Goal: Navigation & Orientation: Find specific page/section

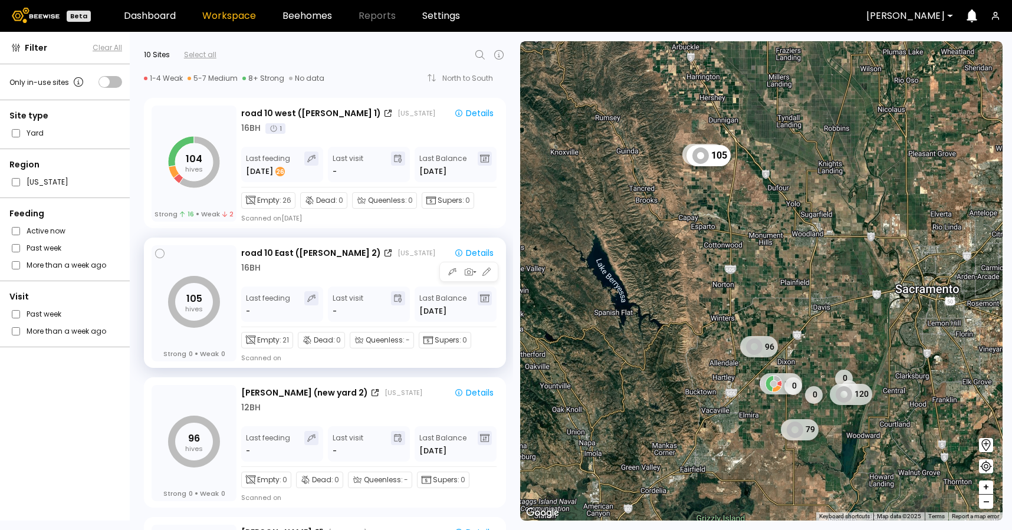
click at [403, 258] on div "road 10 East ([GEOGRAPHIC_DATA] 2) [US_STATE]" at bounding box center [341, 253] width 201 height 12
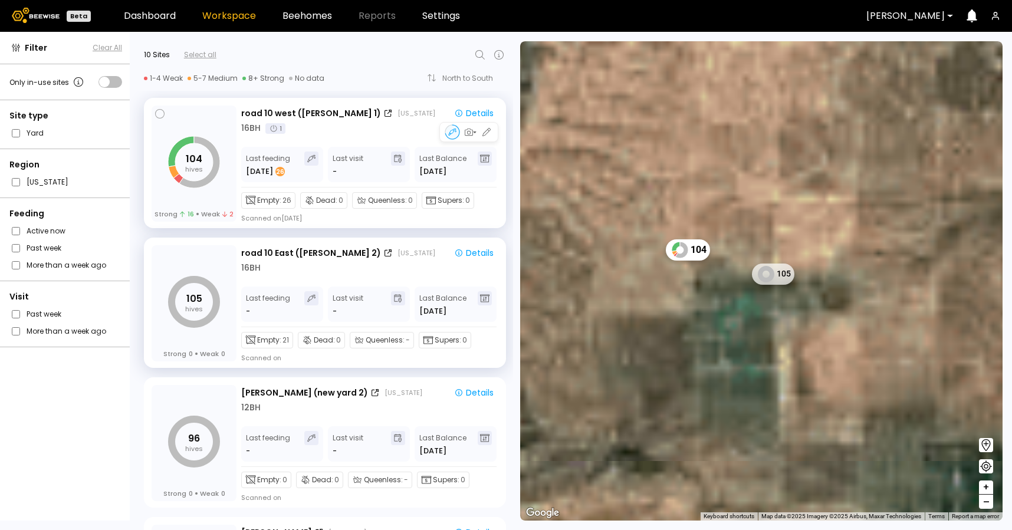
click at [426, 218] on div "Empty: 26 Dead: 0 Queenless: 0 Supers: 0 Scanned on [DATE]" at bounding box center [368, 204] width 255 height 35
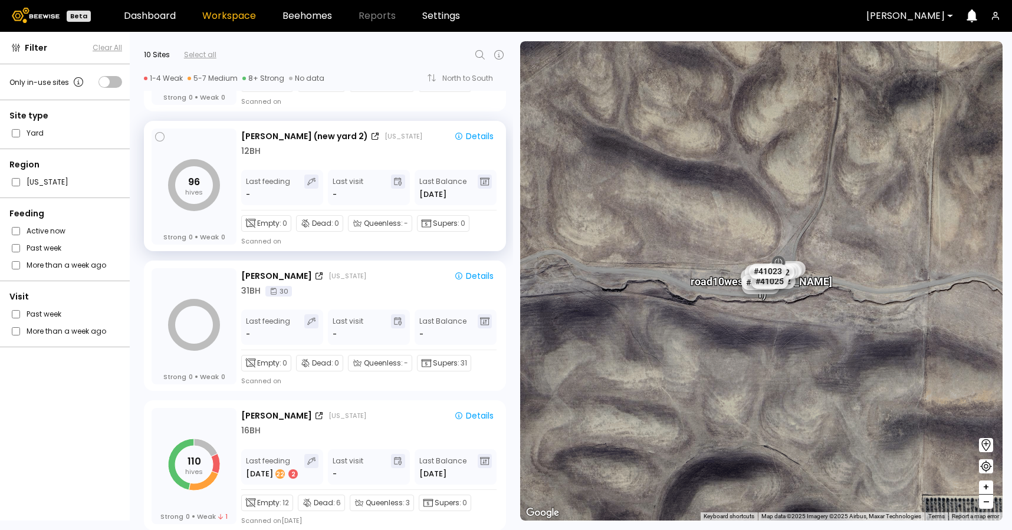
scroll to position [294, 0]
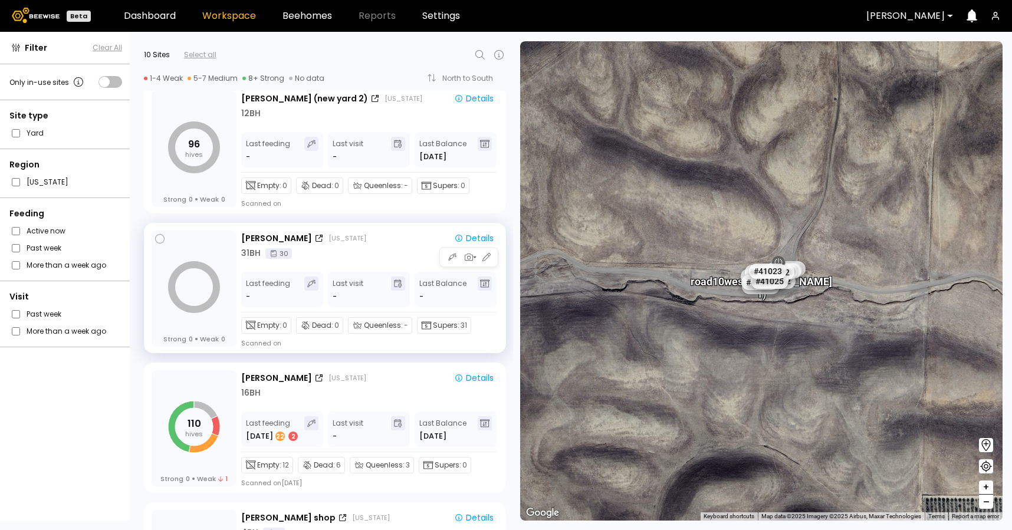
click at [415, 246] on div "[PERSON_NAME] [US_STATE] Details 31 BH 30" at bounding box center [369, 246] width 257 height 28
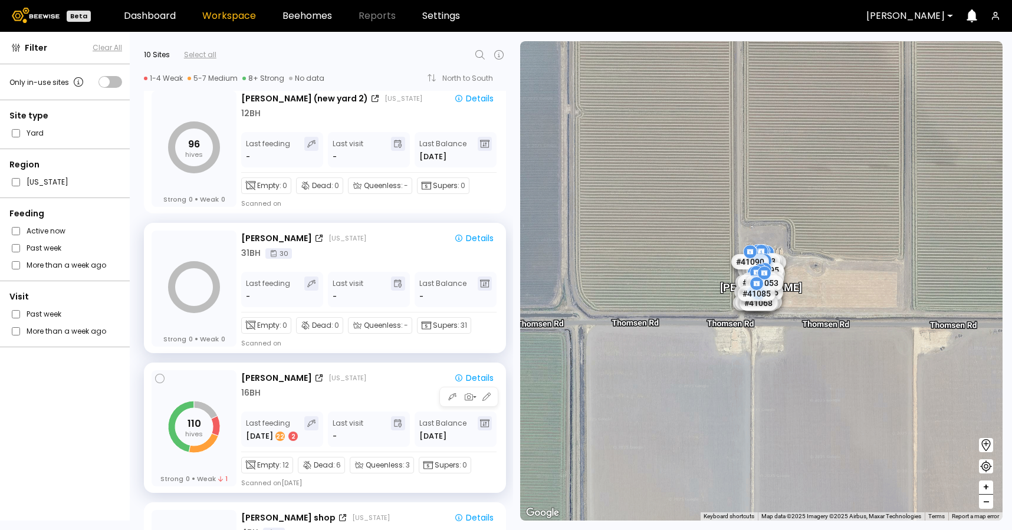
click at [404, 380] on div "[PERSON_NAME] [US_STATE]" at bounding box center [341, 378] width 201 height 12
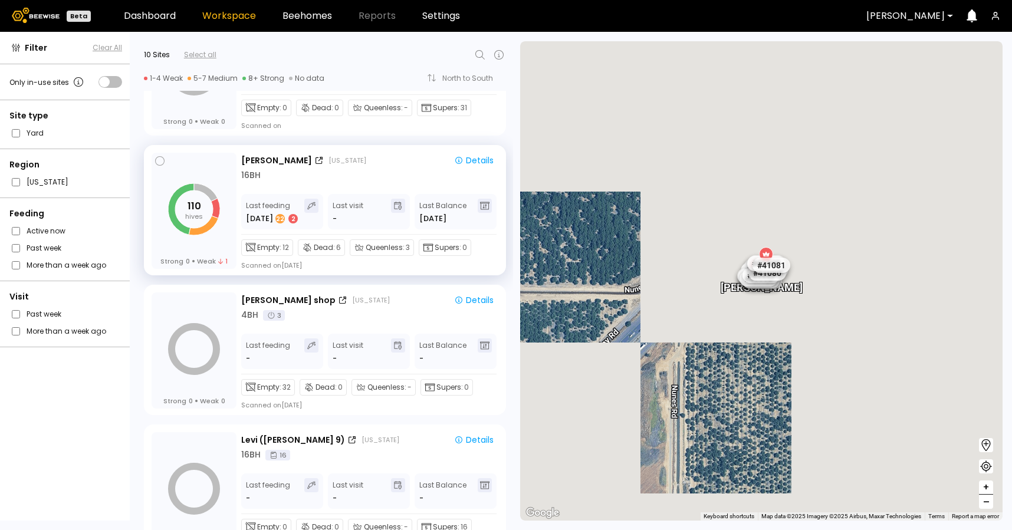
scroll to position [581, 0]
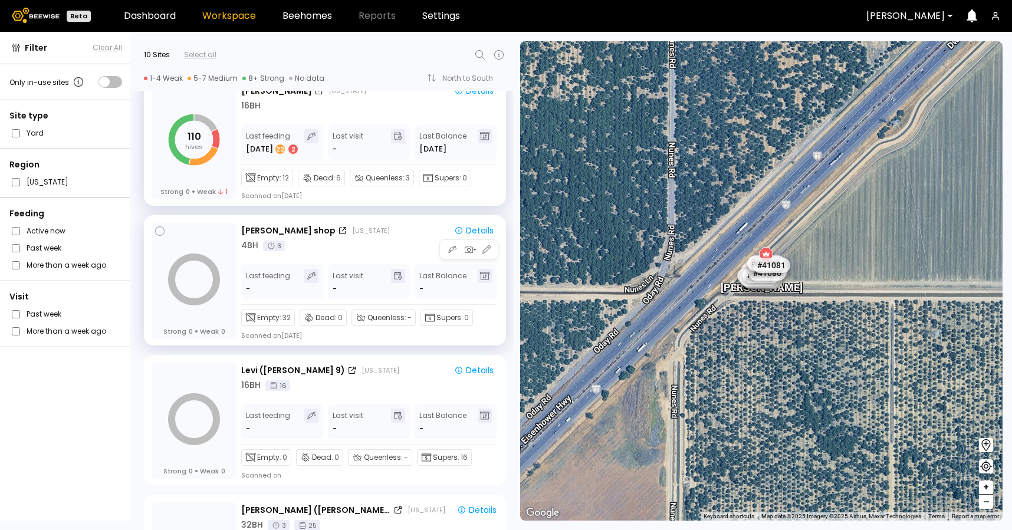
click at [400, 338] on div "Empty: 32 Dead: 0 Queenless: - Supers: 0 Scanned on [DATE]" at bounding box center [368, 322] width 255 height 35
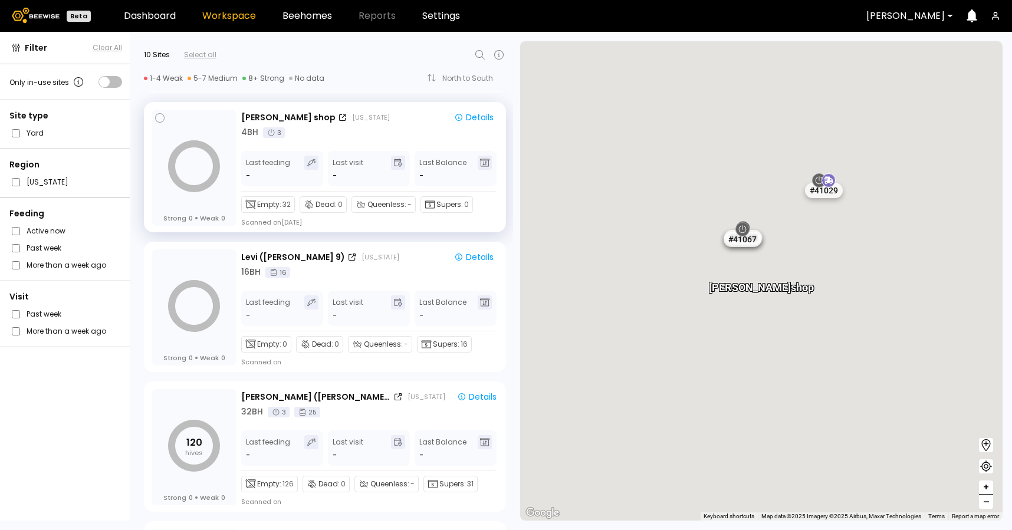
scroll to position [781, 0]
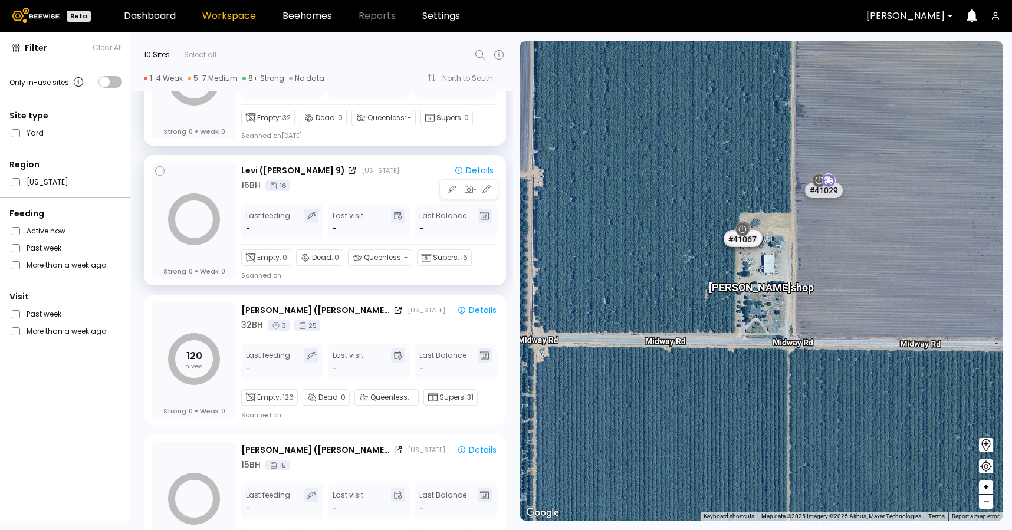
click at [409, 263] on div "Queenless: -" at bounding box center [380, 257] width 64 height 17
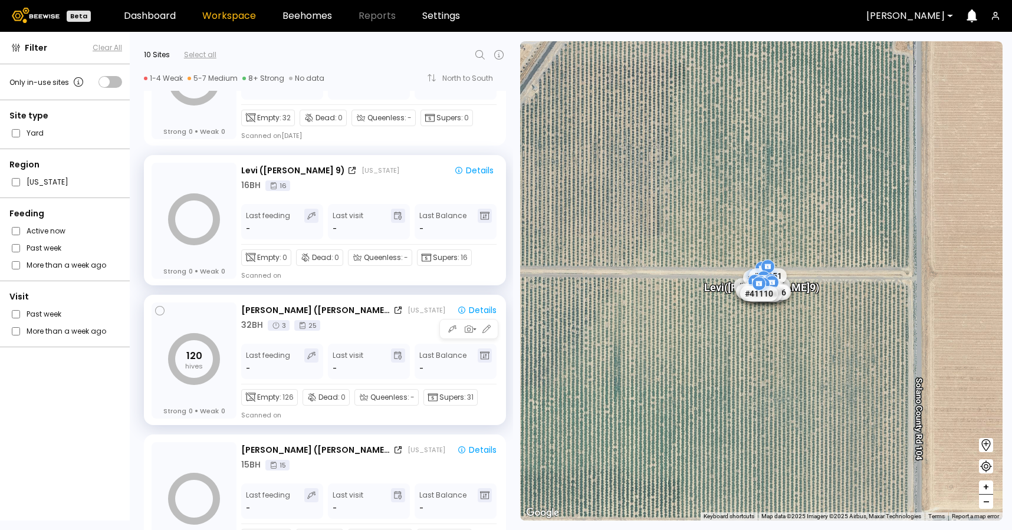
click at [410, 339] on div "[PERSON_NAME] ([PERSON_NAME] 7) [US_STATE] Details 32 BH 3 25 Last feeding - La…" at bounding box center [371, 360] width 260 height 117
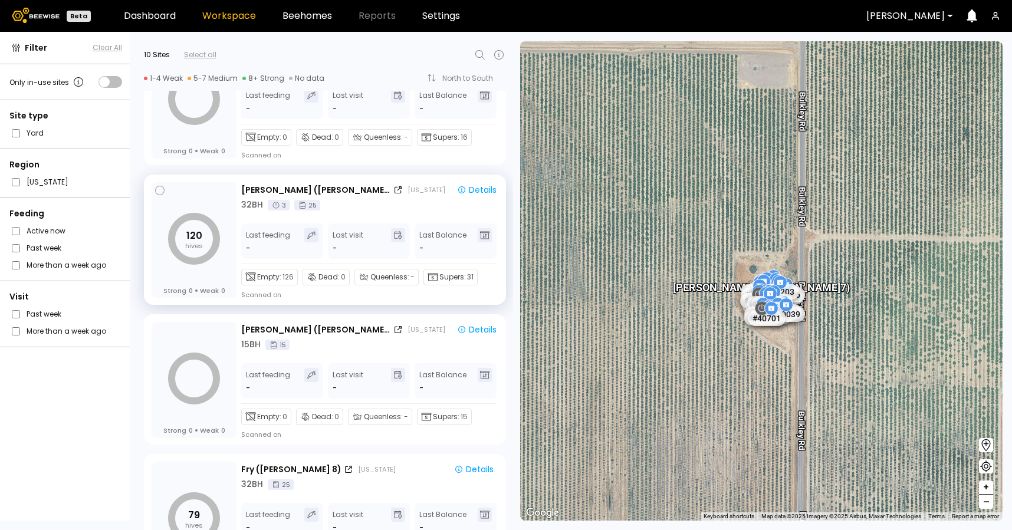
scroll to position [929, 0]
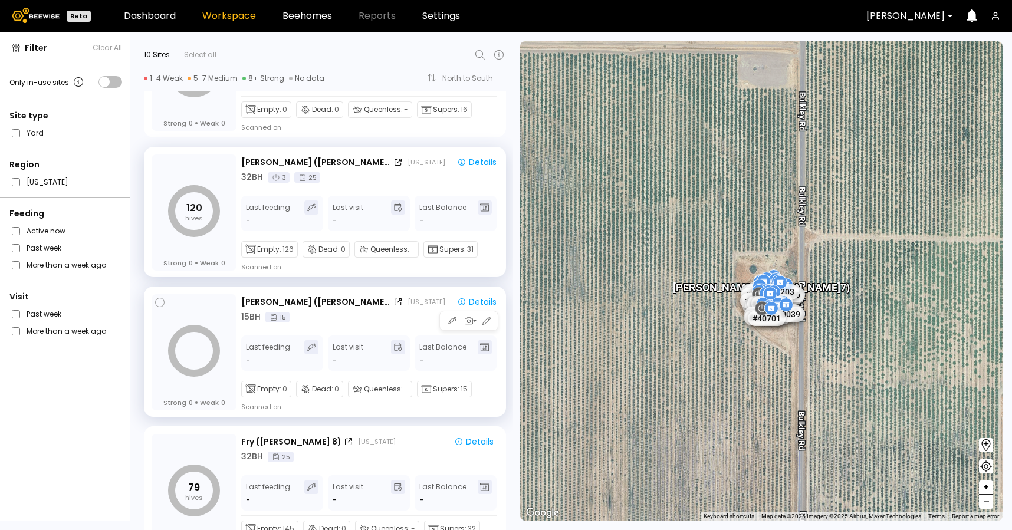
click at [412, 321] on div "15 BH 15" at bounding box center [371, 317] width 260 height 12
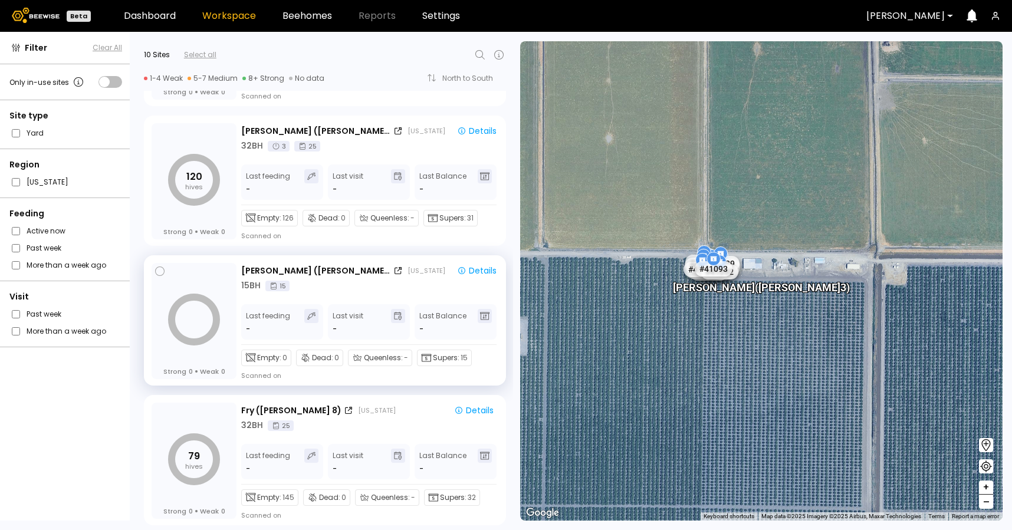
scroll to position [968, 0]
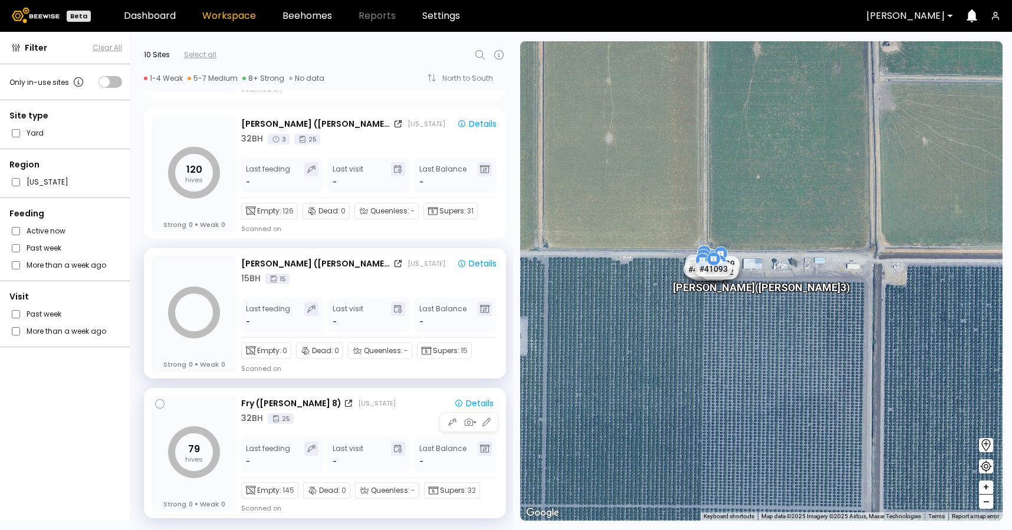
click at [402, 415] on div "32 BH 25" at bounding box center [369, 418] width 257 height 12
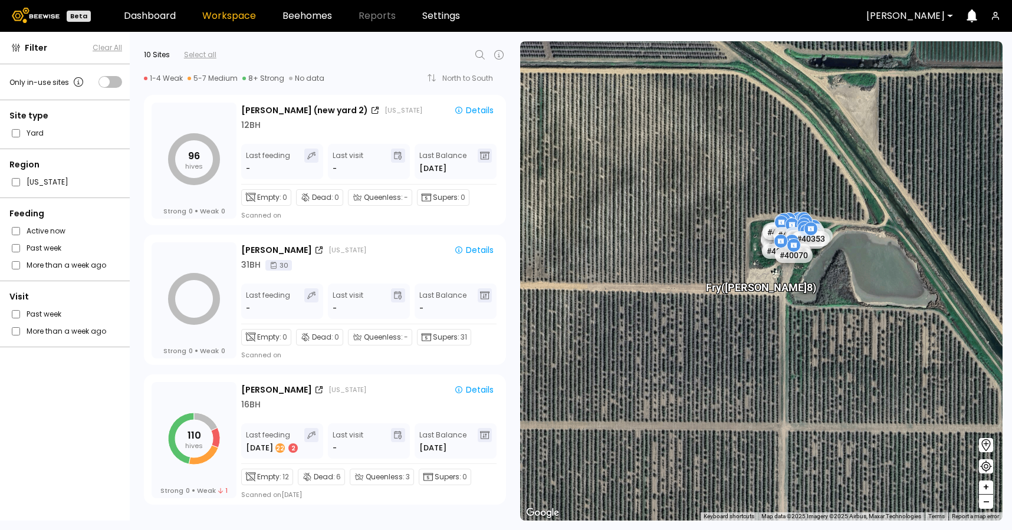
scroll to position [0, 0]
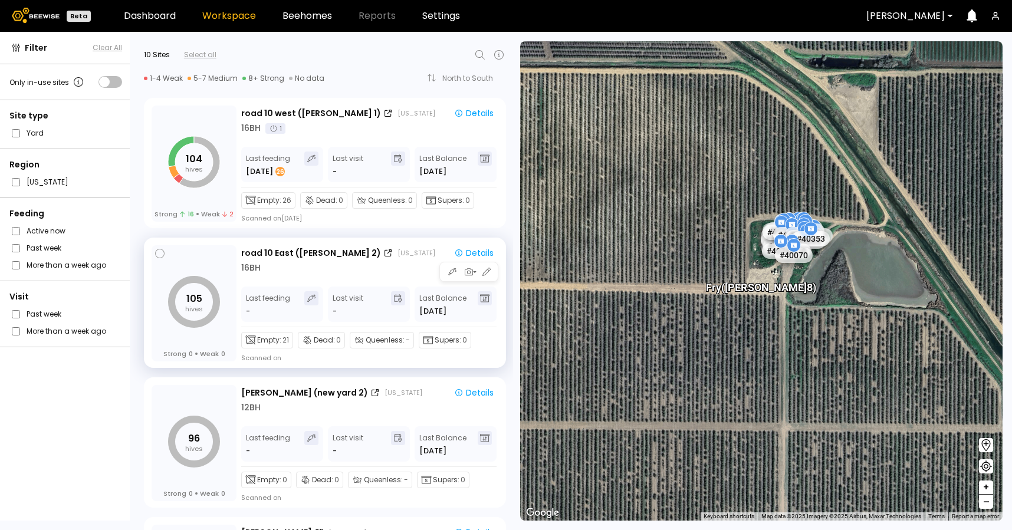
click at [383, 274] on div "16 BH" at bounding box center [369, 268] width 257 height 12
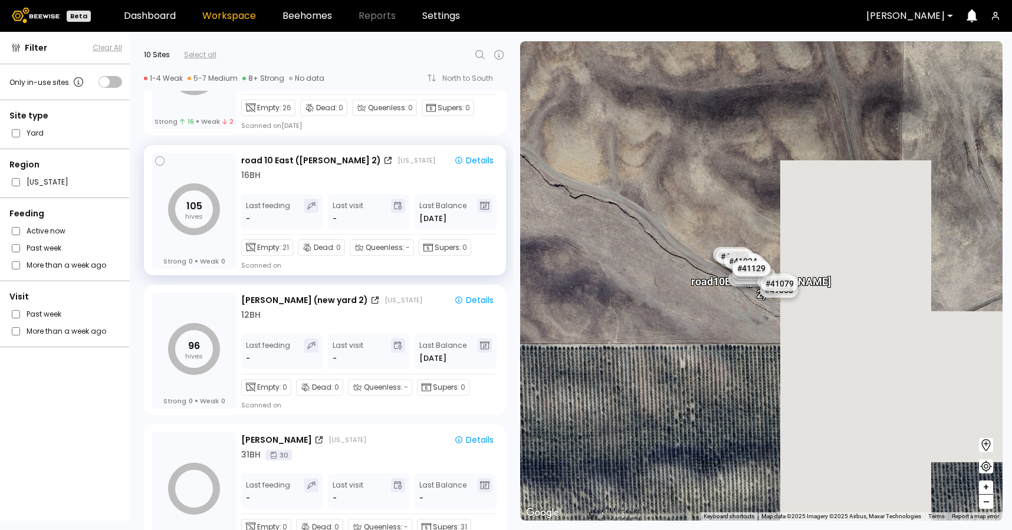
scroll to position [106, 0]
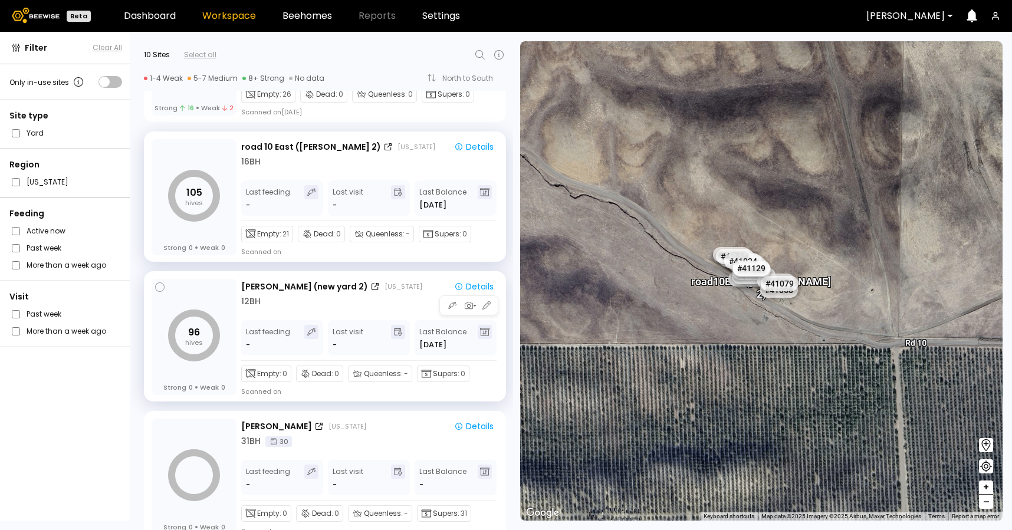
click at [391, 304] on div "12 BH" at bounding box center [369, 301] width 257 height 12
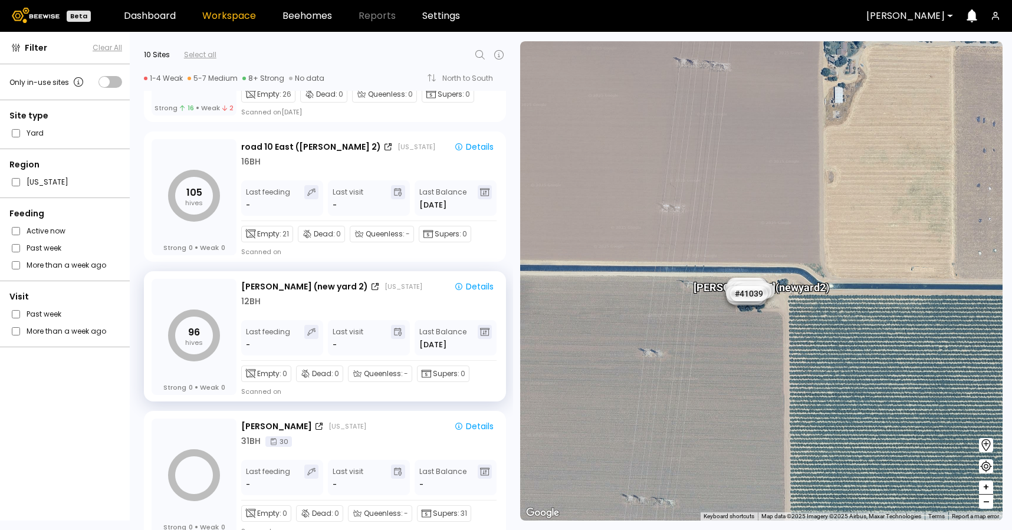
click at [903, 13] on div at bounding box center [905, 16] width 78 height 11
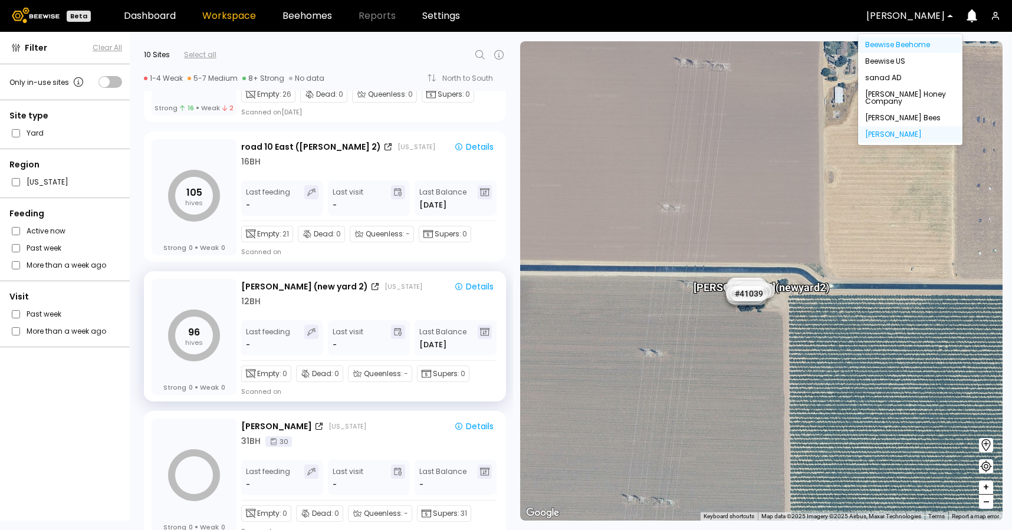
click at [899, 47] on div "Beewise Beehome" at bounding box center [910, 44] width 90 height 7
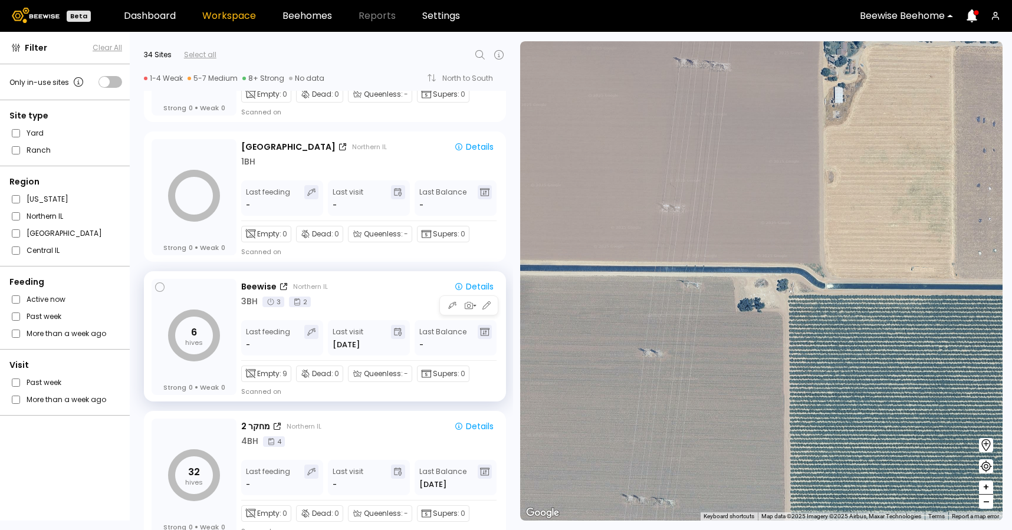
click at [377, 291] on div "Beewise Northern IL" at bounding box center [341, 287] width 201 height 12
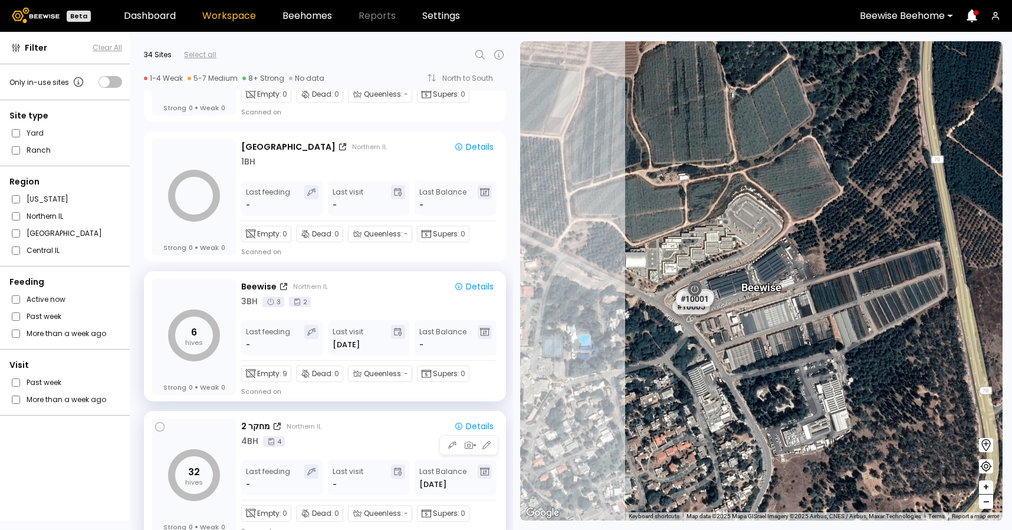
click at [384, 431] on div "מחקר 2 Northern IL" at bounding box center [341, 426] width 201 height 12
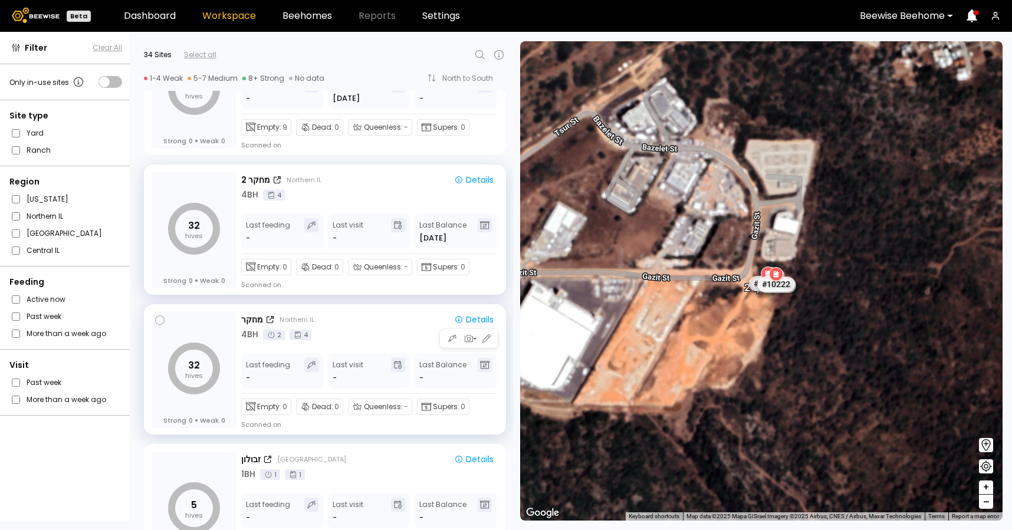
click at [386, 416] on div "Empty: 0 Dead: 0 Queenless: - Supers: 0 Scanned on" at bounding box center [368, 411] width 255 height 35
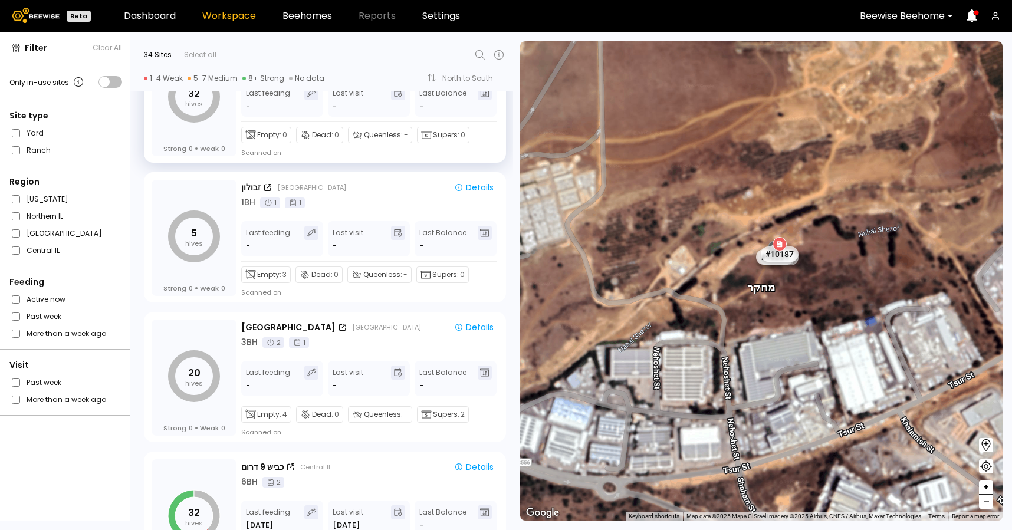
scroll to position [641, 0]
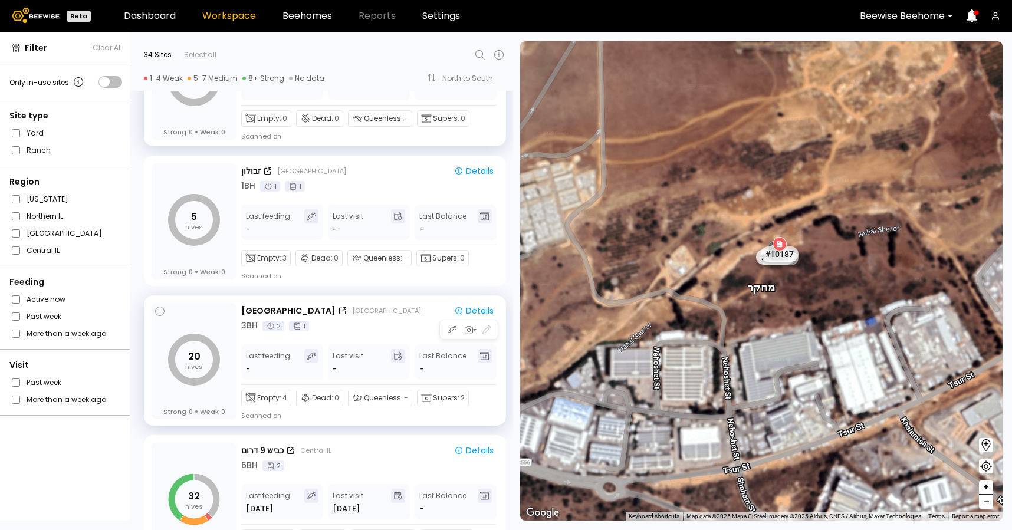
click at [399, 301] on div "20 hives Strong 0 Weak 0 [GEOGRAPHIC_DATA] [GEOGRAPHIC_DATA] Details 3 BH 2 1 L…" at bounding box center [325, 360] width 362 height 130
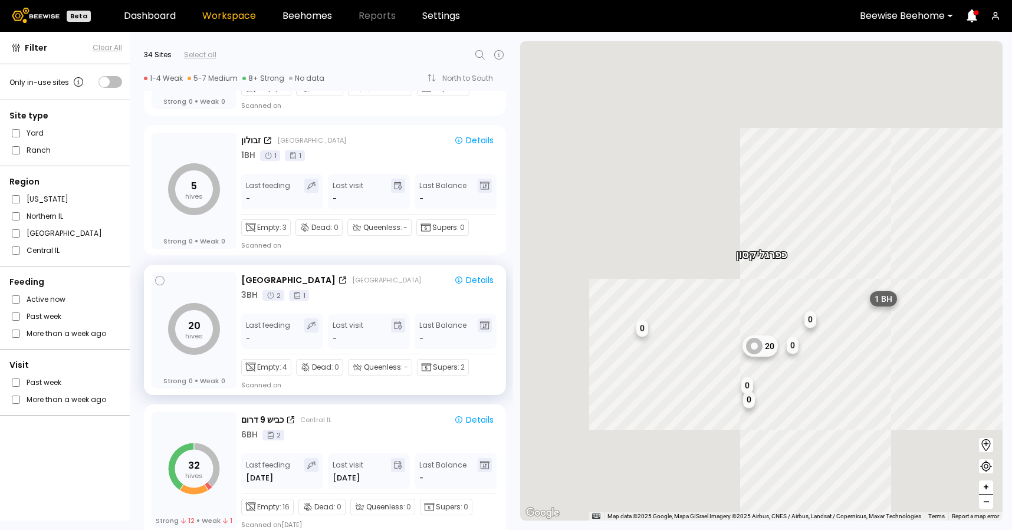
click at [407, 423] on div "כביש 9 [GEOGRAPHIC_DATA]" at bounding box center [341, 420] width 201 height 12
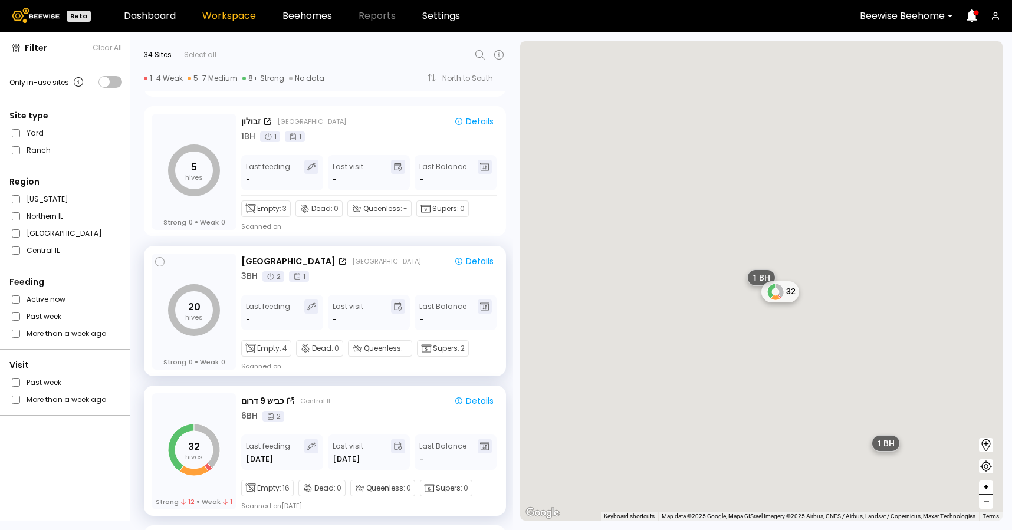
scroll to position [703, 0]
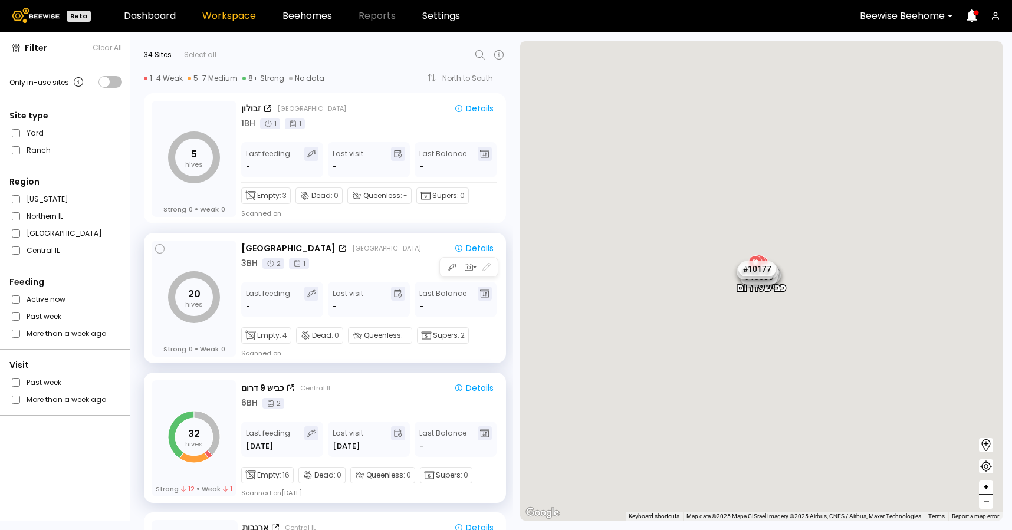
click at [409, 361] on div "20 hives Strong 0 Weak 0 [GEOGRAPHIC_DATA] [GEOGRAPHIC_DATA] Details 3 BH 2 1 L…" at bounding box center [325, 298] width 362 height 130
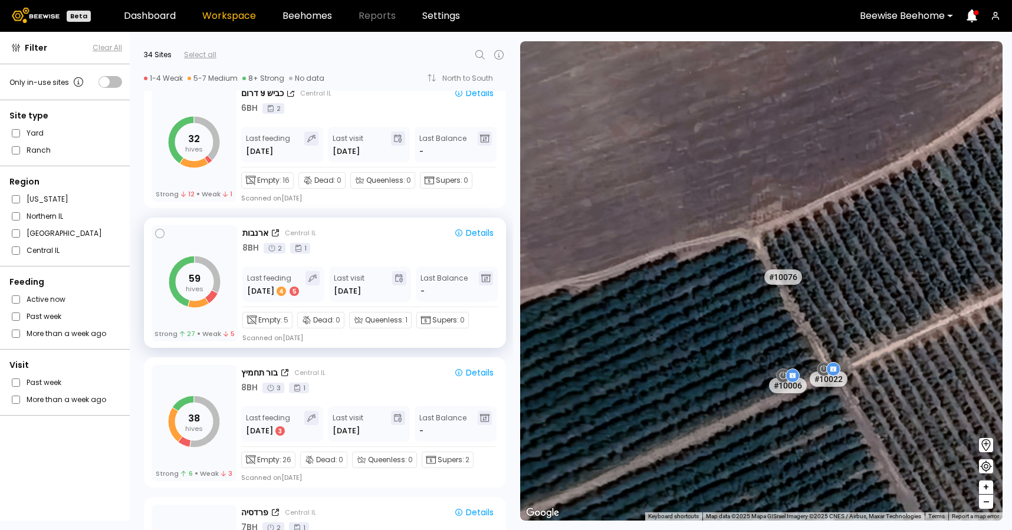
scroll to position [1029, 0]
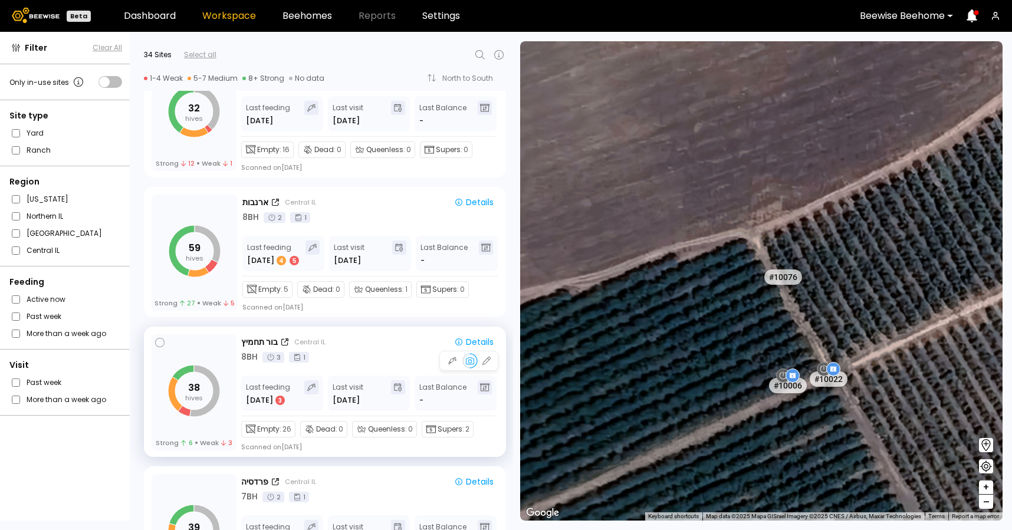
click at [389, 445] on div "Empty: 26 Dead: 0 Queenless: 0 Supers: 2 Scanned on [DATE]" at bounding box center [368, 433] width 255 height 35
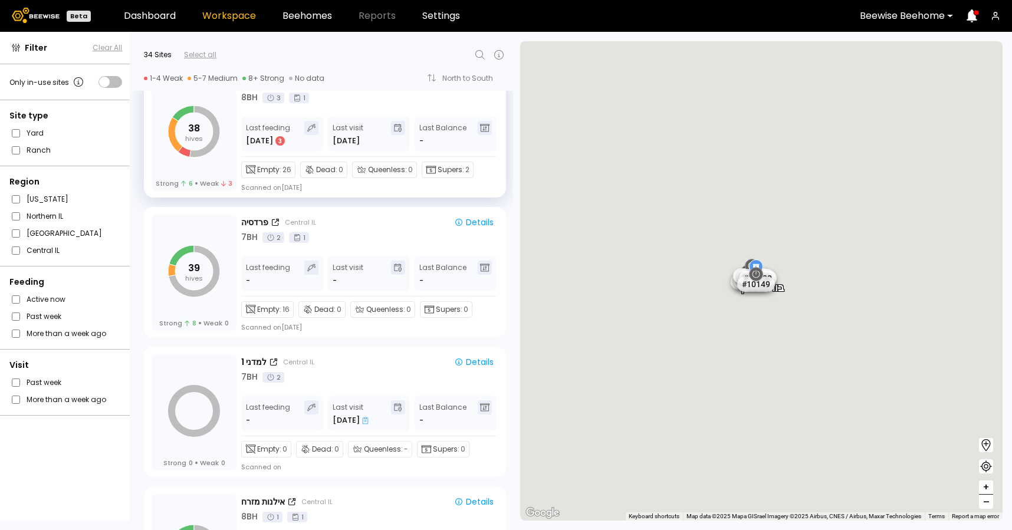
scroll to position [1314, 0]
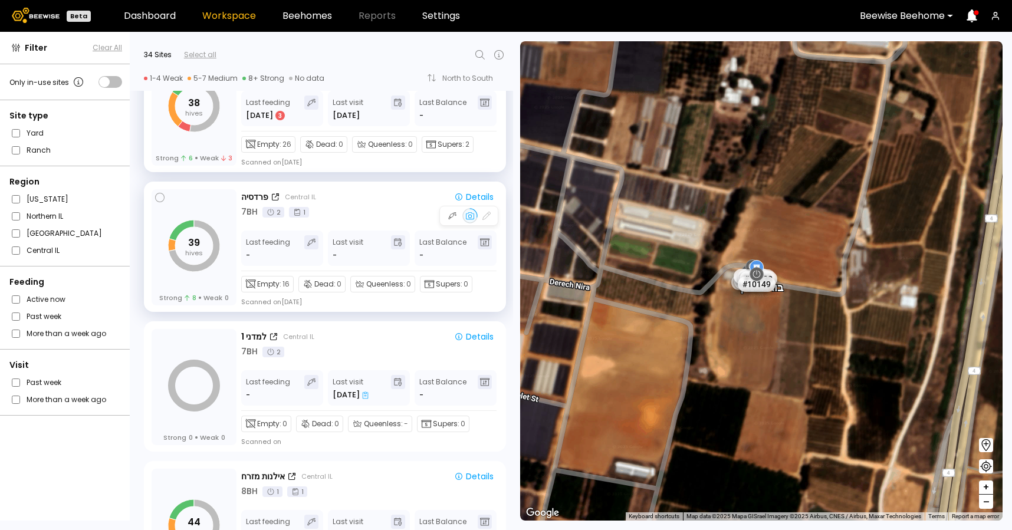
click at [397, 308] on div "39 hives Strong 8 Weak 0 פרדסיה Central [GEOGRAPHIC_DATA] Details 7 BH 2 1 Last…" at bounding box center [325, 247] width 362 height 130
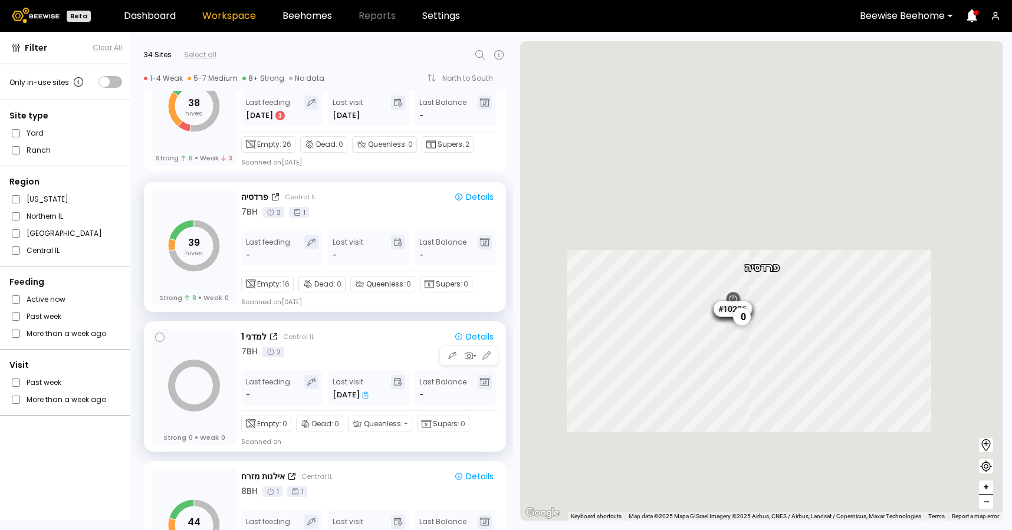
click at [387, 354] on div "7 BH 2" at bounding box center [369, 352] width 257 height 12
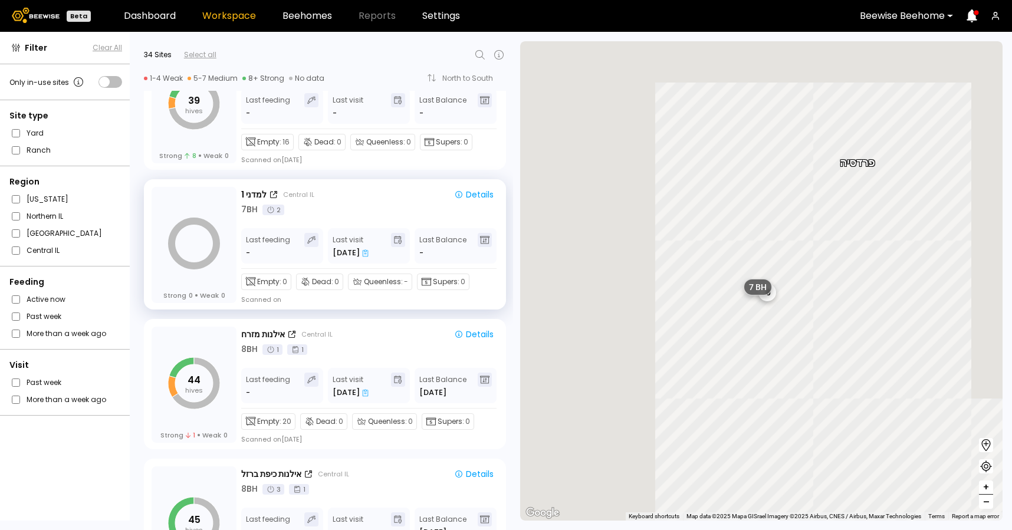
scroll to position [1528, 0]
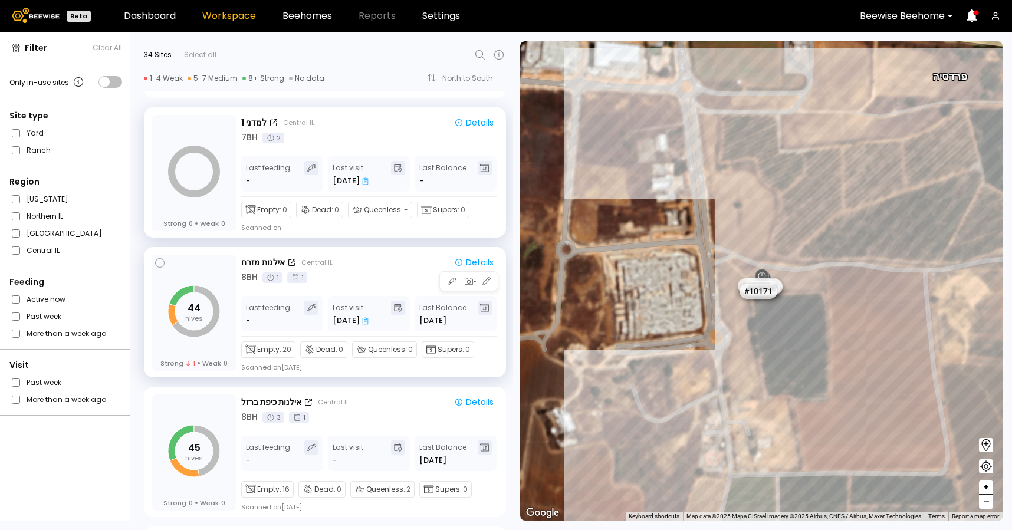
click at [397, 278] on div "8 BH 1 1" at bounding box center [369, 277] width 257 height 12
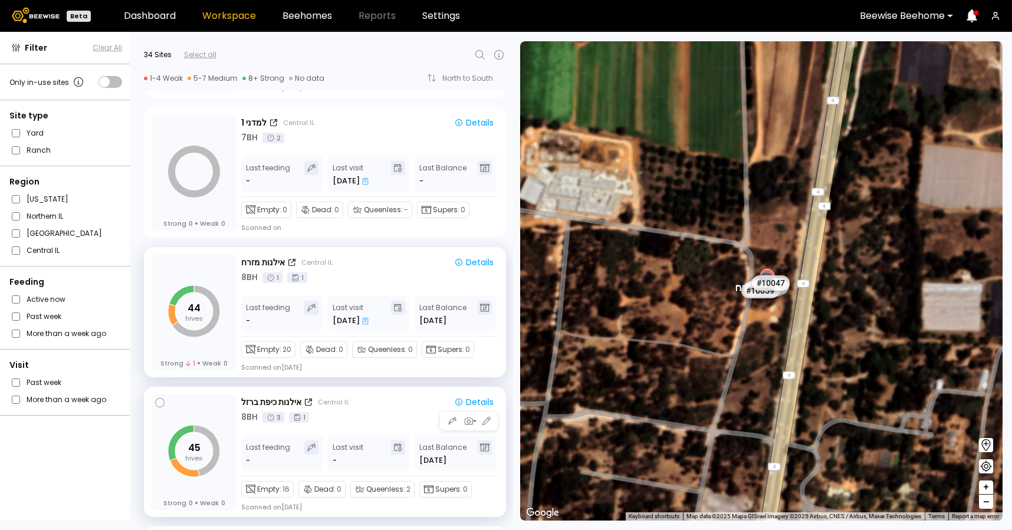
click at [395, 412] on div "8 BH 3 1" at bounding box center [369, 417] width 257 height 12
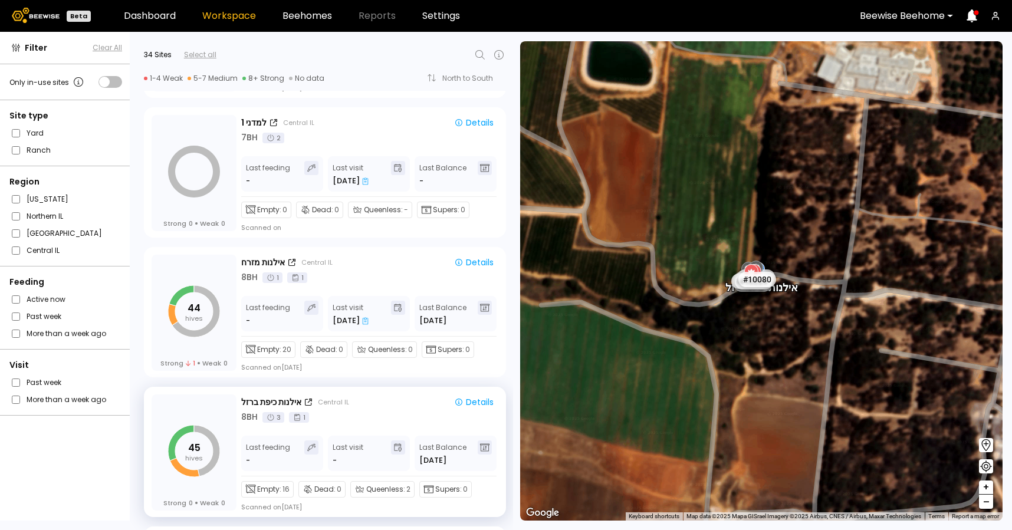
click at [912, 12] on div at bounding box center [902, 16] width 85 height 11
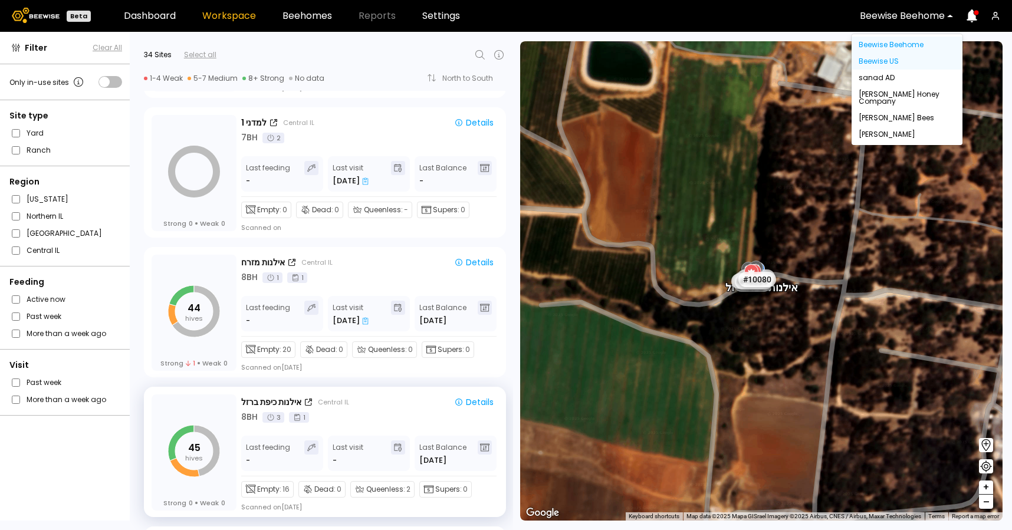
click at [894, 61] on div "Beewise US" at bounding box center [906, 61] width 97 height 7
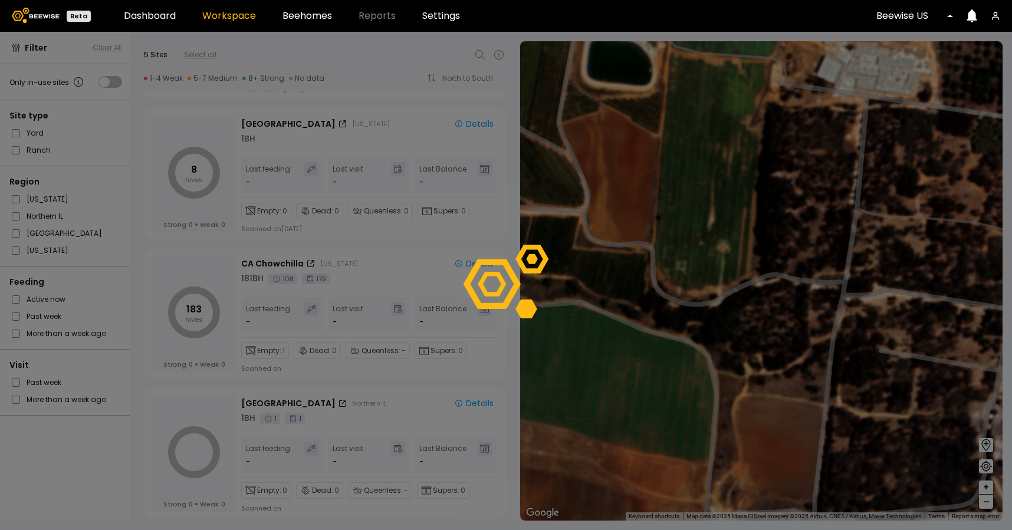
scroll to position [269, 0]
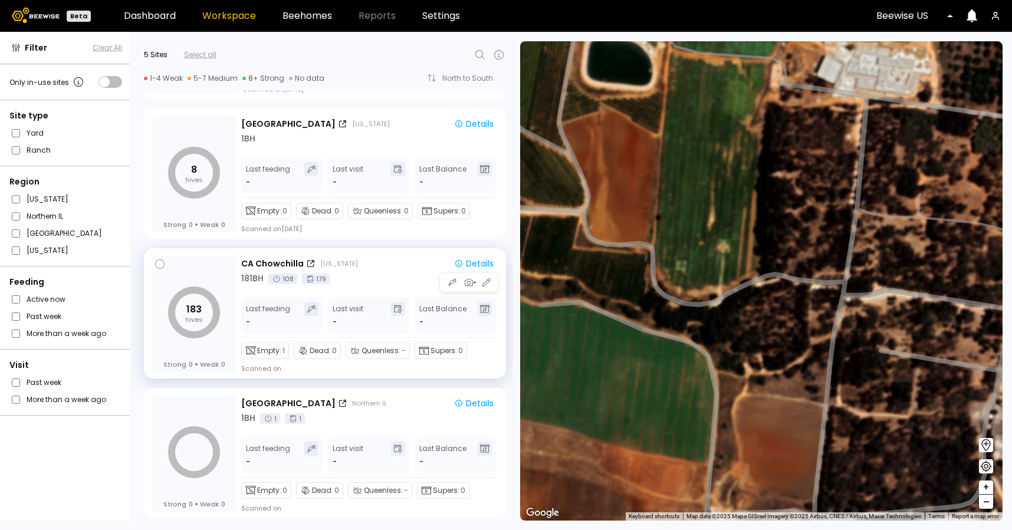
click at [393, 277] on div "181 BH 108 179" at bounding box center [369, 278] width 257 height 12
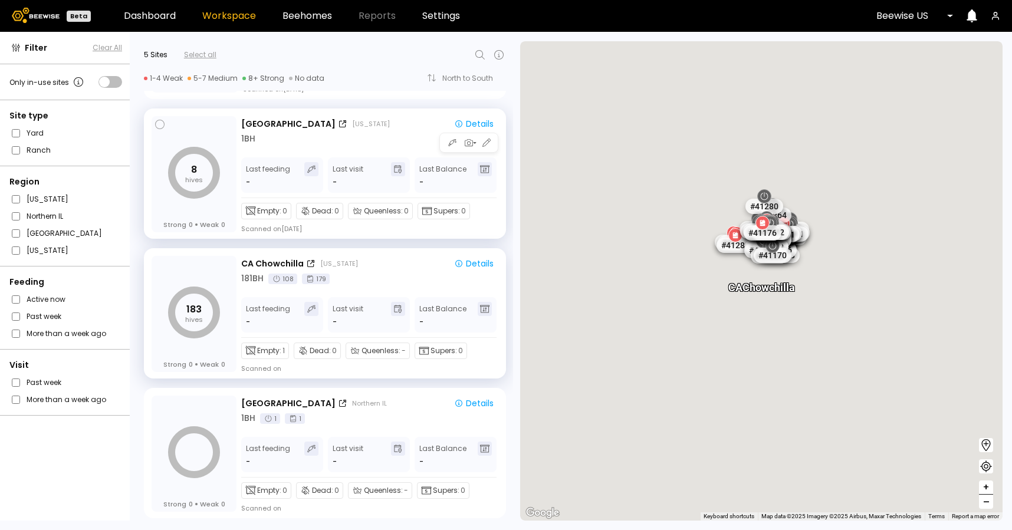
click at [388, 229] on div "Empty: 0 Dead: 0 Queenless: 0 Supers: 0 Scanned on [DATE]" at bounding box center [368, 215] width 255 height 35
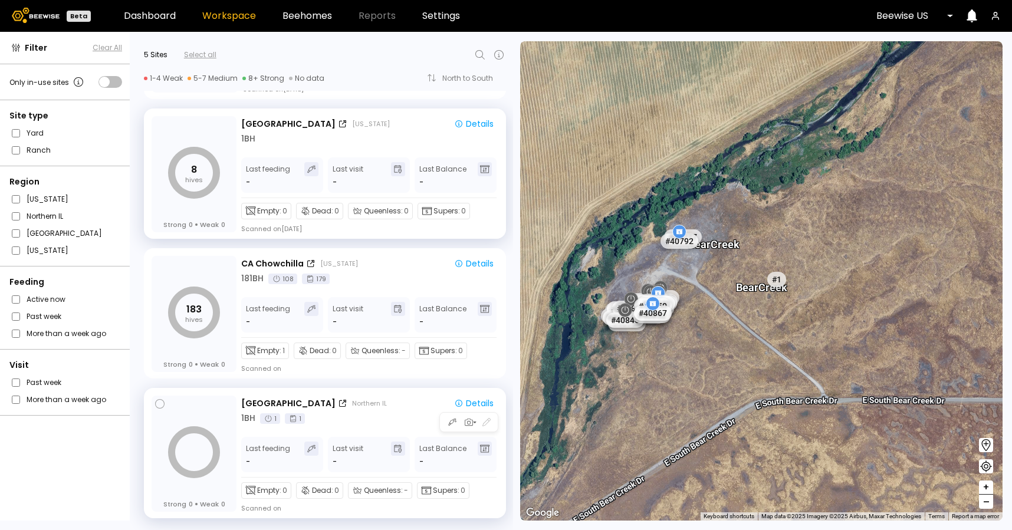
click at [393, 405] on div "[GEOGRAPHIC_DATA] [GEOGRAPHIC_DATA]" at bounding box center [341, 403] width 201 height 12
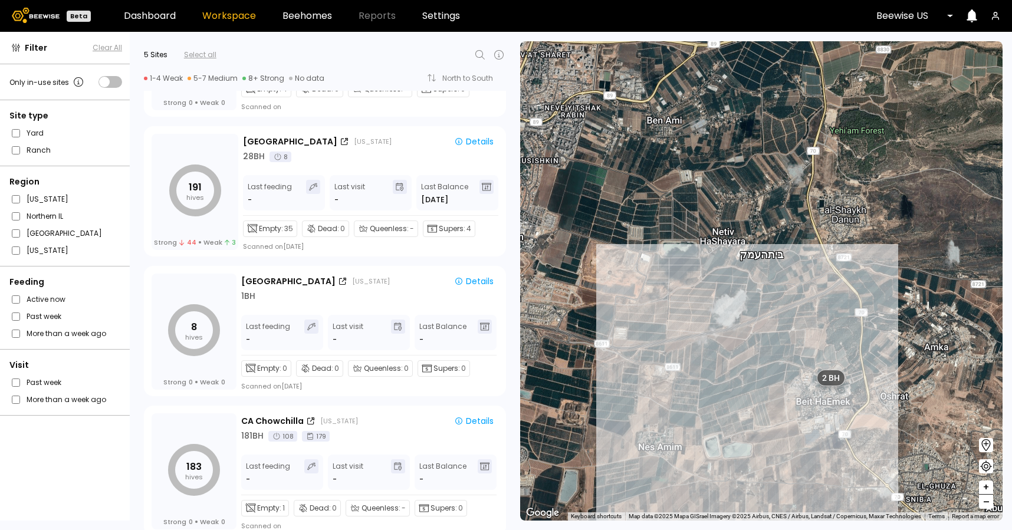
scroll to position [0, 0]
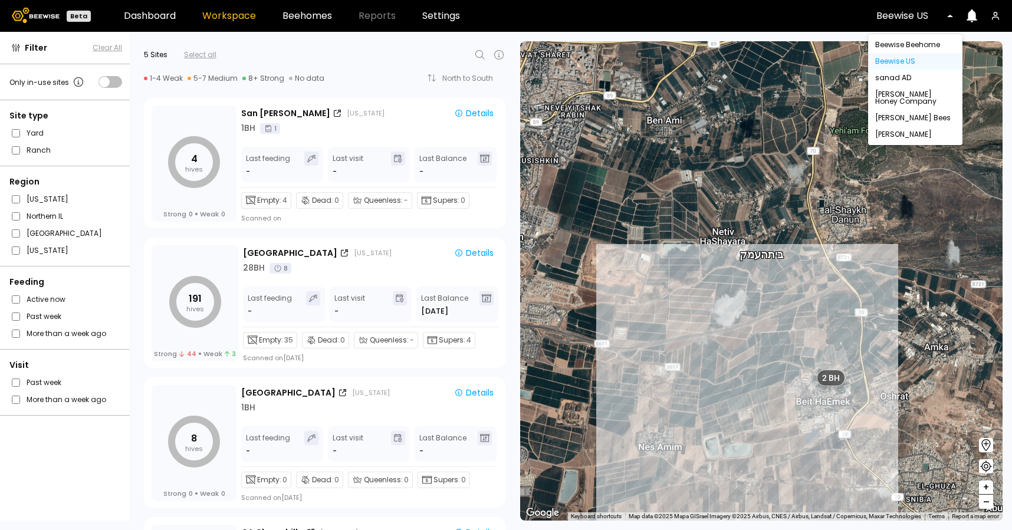
click at [919, 15] on div at bounding box center [910, 16] width 68 height 11
click at [900, 81] on div "sanad AD" at bounding box center [915, 77] width 80 height 7
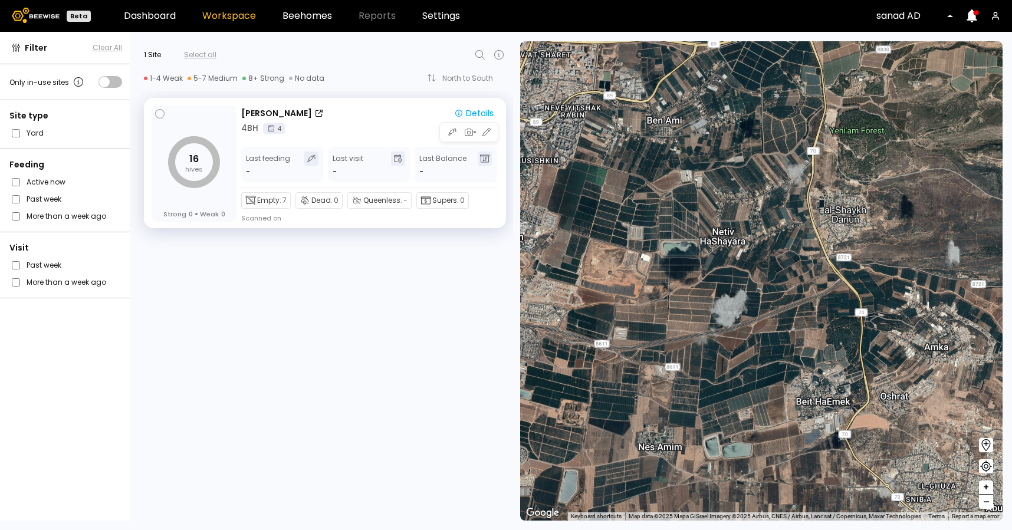
click at [367, 120] on div "[PERSON_NAME] Details 4 BH 4" at bounding box center [369, 121] width 257 height 28
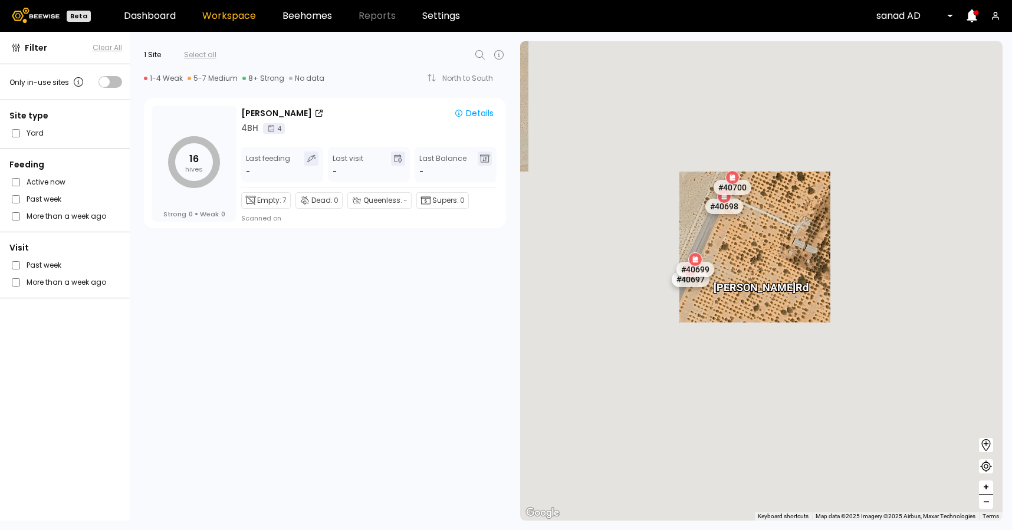
click at [907, 21] on div "sanad AD" at bounding box center [910, 15] width 85 height 27
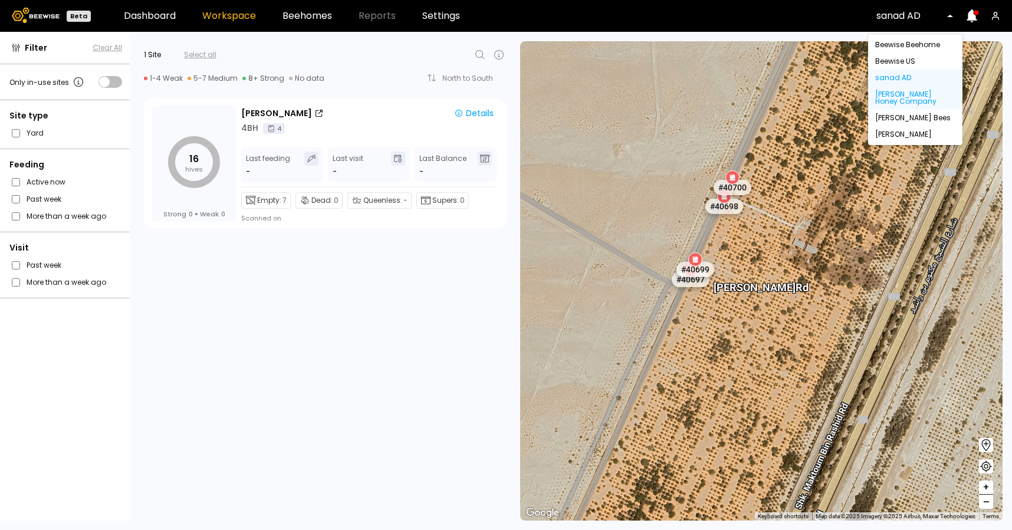
click at [909, 91] on div "[PERSON_NAME] Honey Company" at bounding box center [915, 98] width 80 height 14
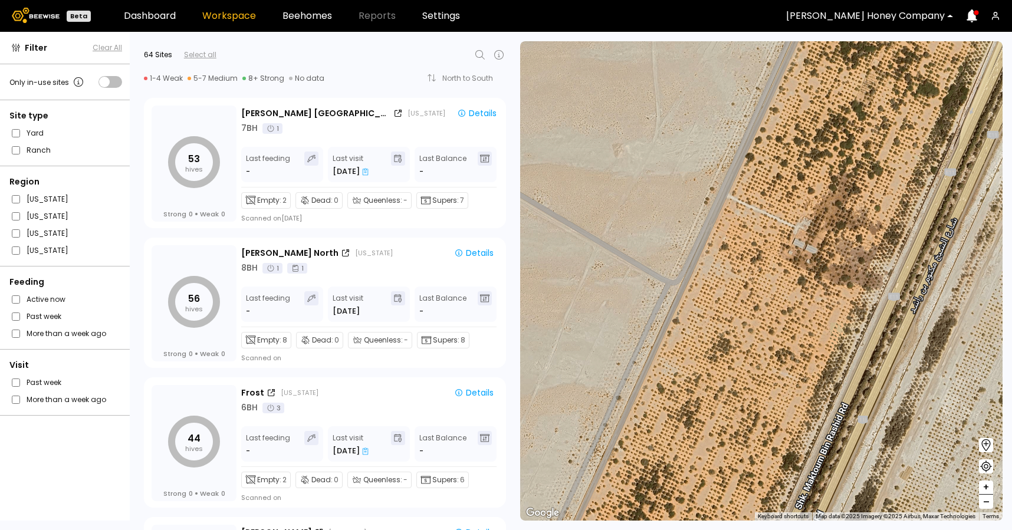
click at [360, 229] on div "53 hives Strong 0 Weak 0 [PERSON_NAME] [GEOGRAPHIC_DATA] [US_STATE] Details 7 B…" at bounding box center [321, 161] width 383 height 140
click at [366, 251] on div "[US_STATE]" at bounding box center [374, 252] width 38 height 9
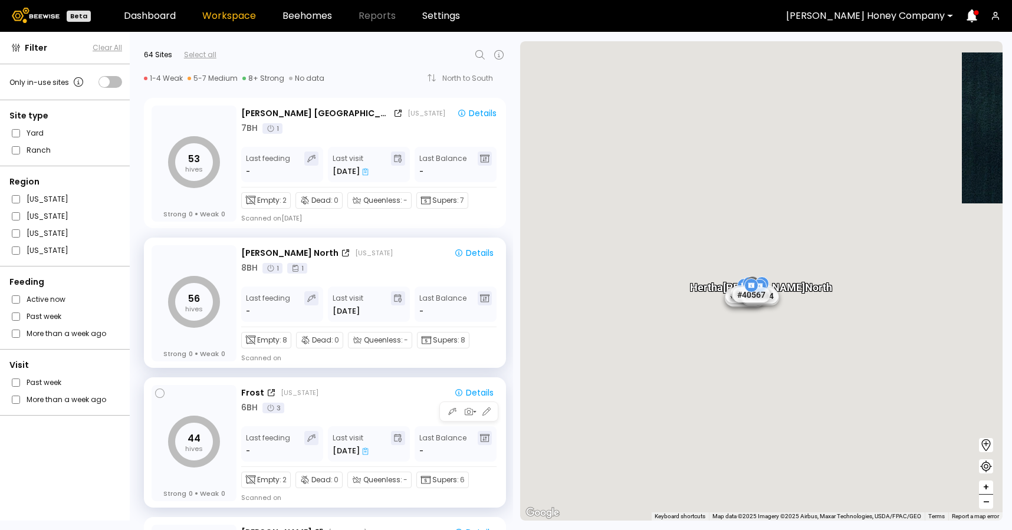
click at [388, 389] on div "Frost [US_STATE]" at bounding box center [341, 393] width 201 height 12
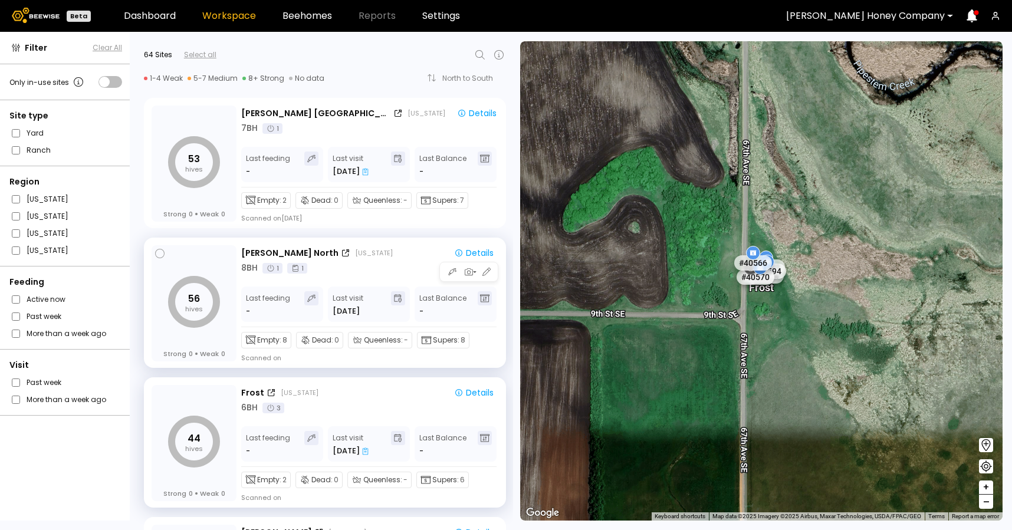
click at [406, 310] on div "Last visit [DATE]" at bounding box center [369, 304] width 82 height 35
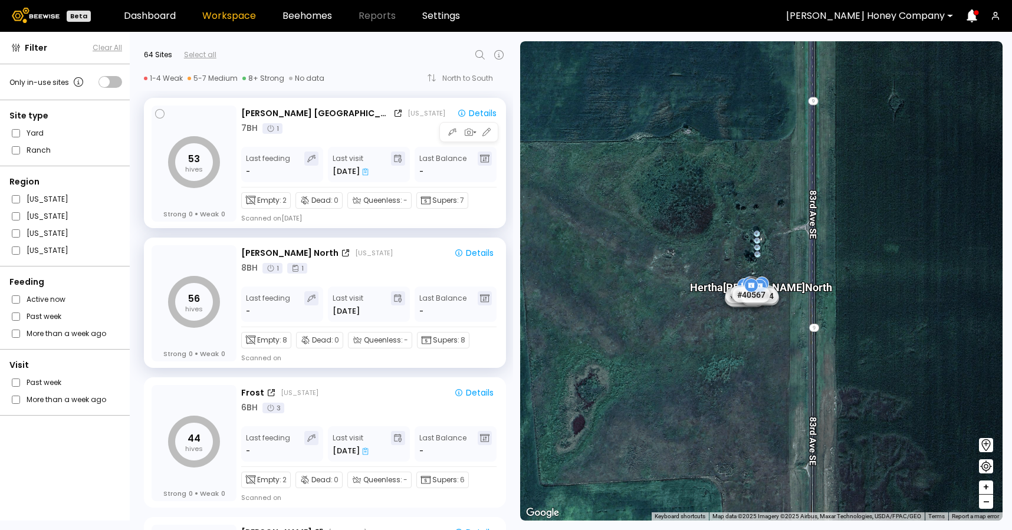
click at [419, 226] on div "53 hives Strong 0 Weak 0 [PERSON_NAME] [GEOGRAPHIC_DATA] [US_STATE] Details 7 B…" at bounding box center [325, 163] width 362 height 130
